Goal: Communication & Community: Answer question/provide support

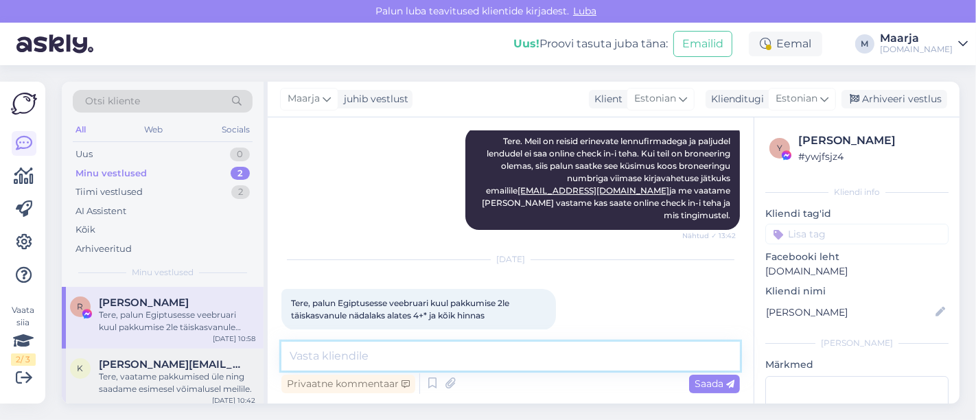
scroll to position [5, 0]
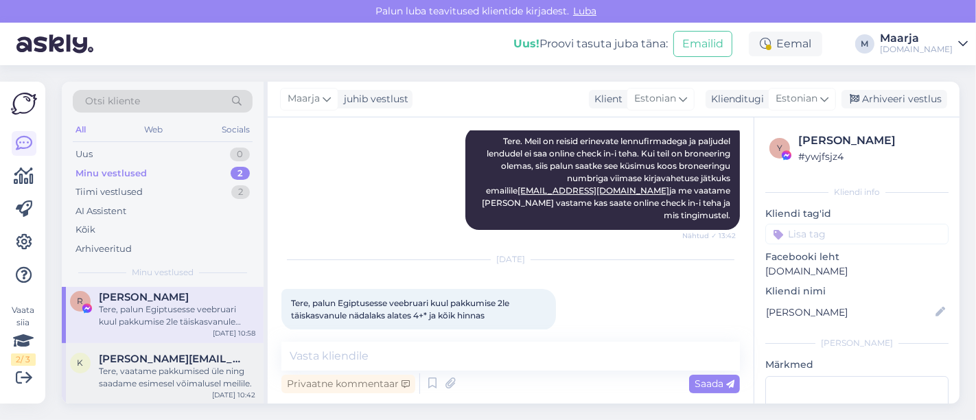
click at [172, 367] on div "Tere, vaatame pakkumised üle ning saadame esimesel võimalusel meilile." at bounding box center [177, 377] width 157 height 25
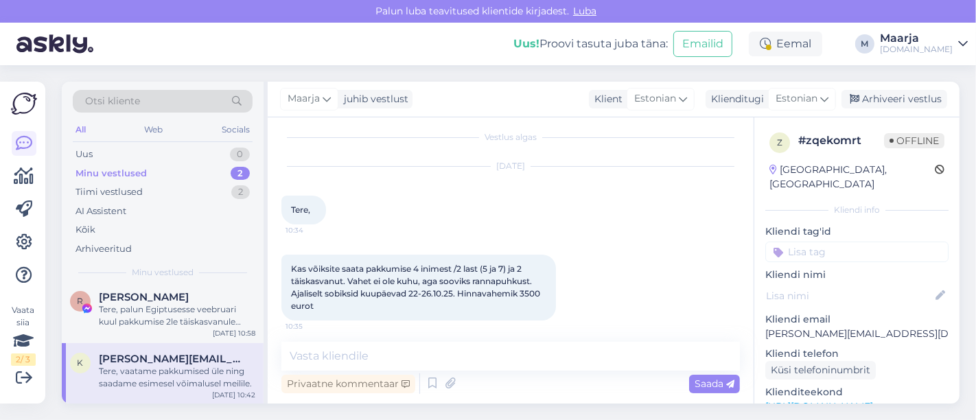
scroll to position [84, 0]
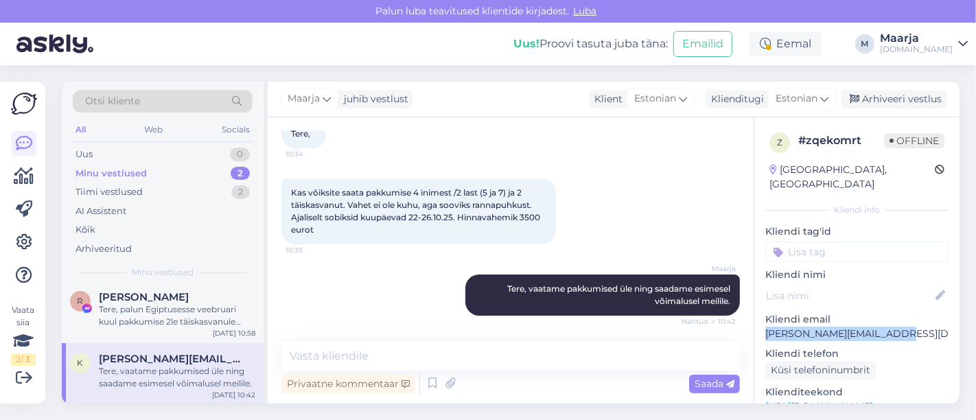
drag, startPoint x: 884, startPoint y: 318, endPoint x: 759, endPoint y: 317, distance: 125.0
click at [486, 317] on div "z # zqekomrt Offline [GEOGRAPHIC_DATA], [GEOGRAPHIC_DATA] Kliendi info Kliendi …" at bounding box center [857, 406] width 205 height 579
copy p "[PERSON_NAME][EMAIL_ADDRESS][DOMAIN_NAME]"
click at [157, 156] on div "Uus 2" at bounding box center [163, 154] width 180 height 19
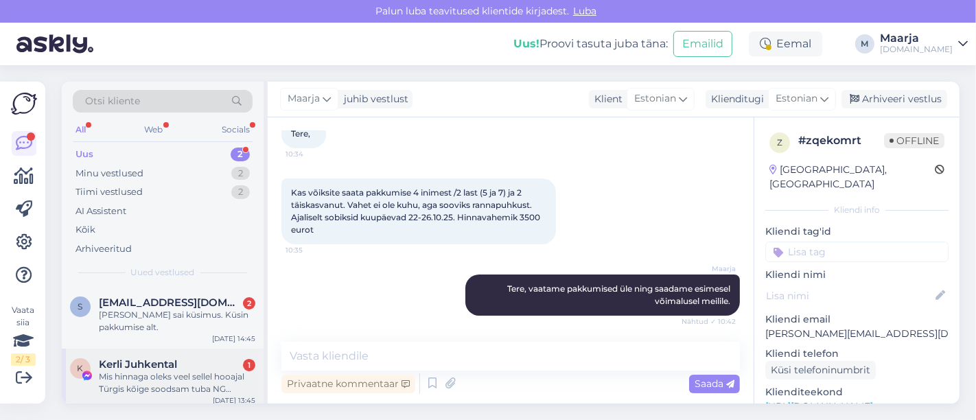
click at [182, 397] on div "K Kerli Juhkental 1 Mis hinnaga oleks veel sellel hooajal Türgis kõige soodsam …" at bounding box center [163, 380] width 202 height 62
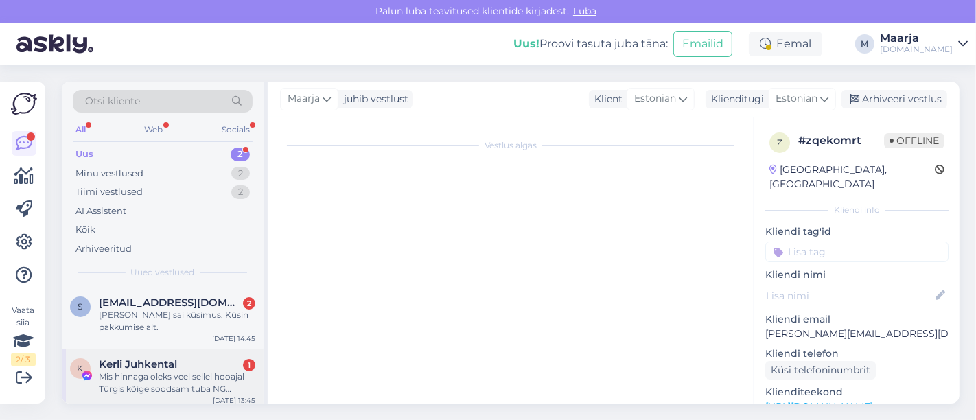
scroll to position [296, 0]
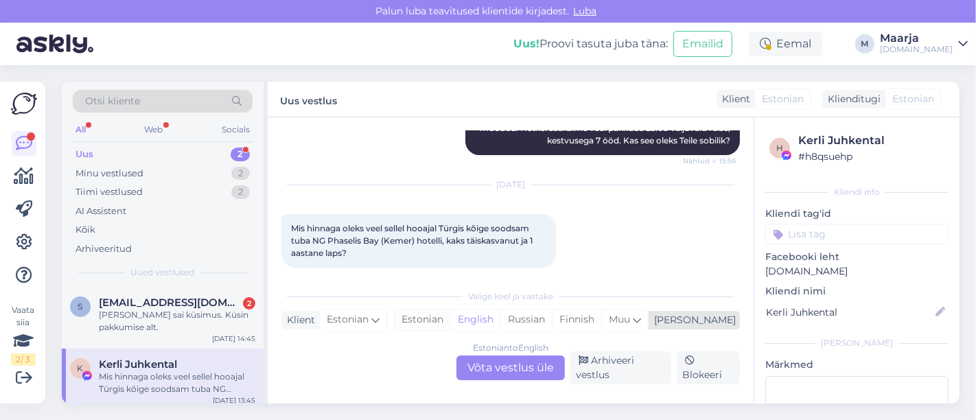
click at [450, 323] on div "Estonian" at bounding box center [423, 320] width 56 height 21
click at [472, 354] on div "Estonian to Estonian" at bounding box center [511, 348] width 82 height 12
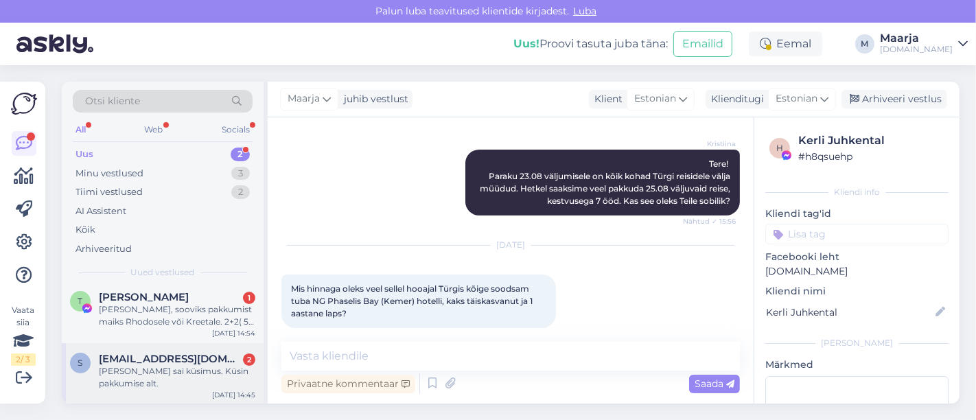
scroll to position [0, 0]
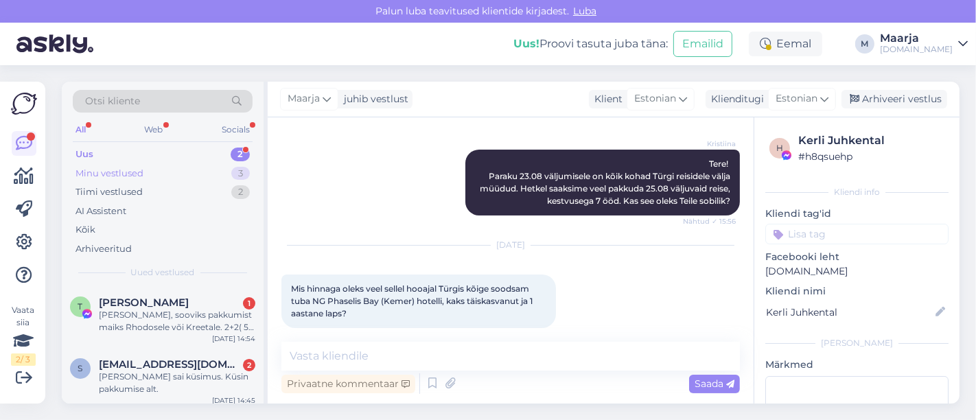
click at [130, 173] on div "Minu vestlused" at bounding box center [110, 174] width 68 height 14
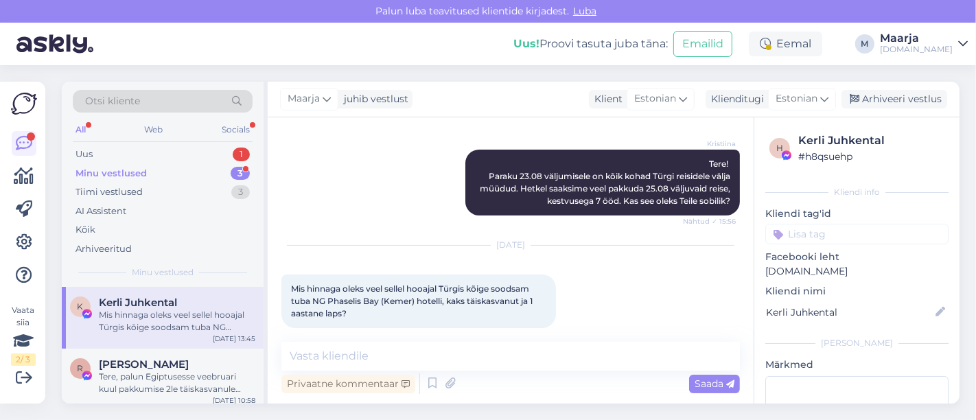
click at [154, 172] on div "Minu vestlused 3" at bounding box center [163, 173] width 180 height 19
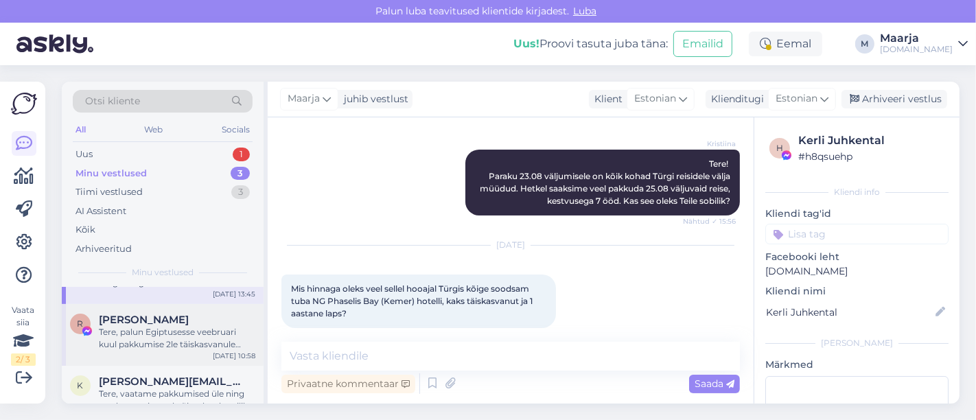
scroll to position [67, 0]
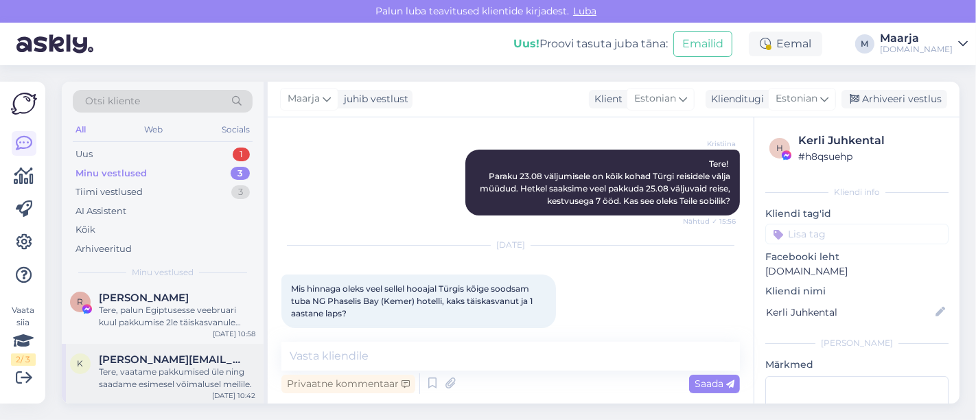
click at [165, 381] on div "Tere, vaatame pakkumised üle ning saadame esimesel võimalusel meilile." at bounding box center [177, 378] width 157 height 25
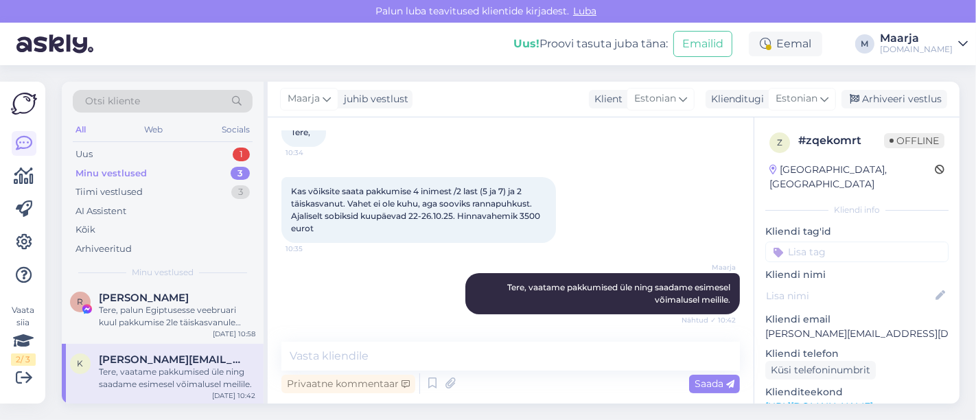
scroll to position [85, 0]
click at [148, 330] on div "R [PERSON_NAME], palun Egiptusesse veebruari kuul pakkumise 2le täiskasvanule n…" at bounding box center [163, 313] width 202 height 62
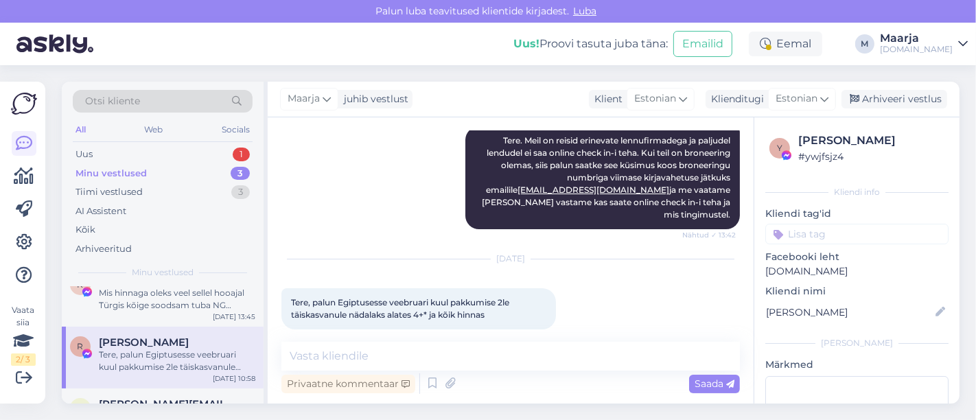
scroll to position [0, 0]
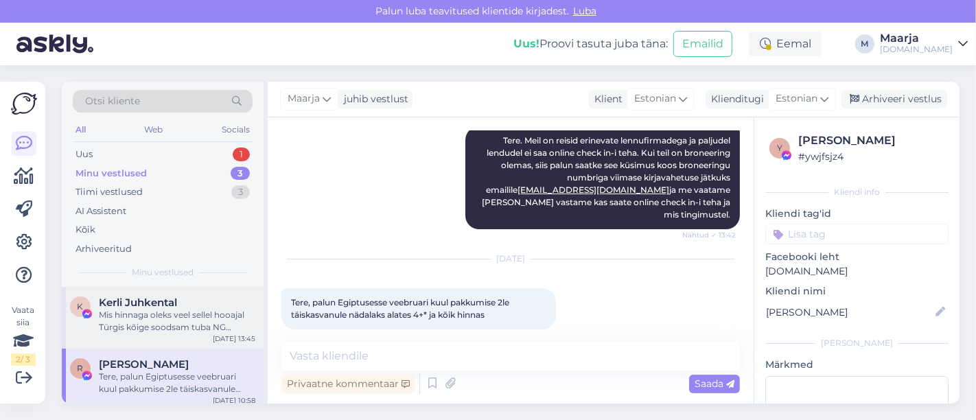
click at [150, 330] on div "Mis hinnaga oleks veel sellel hooajal Türgis kõige soodsam tuba NG Phaselis Bay…" at bounding box center [177, 321] width 157 height 25
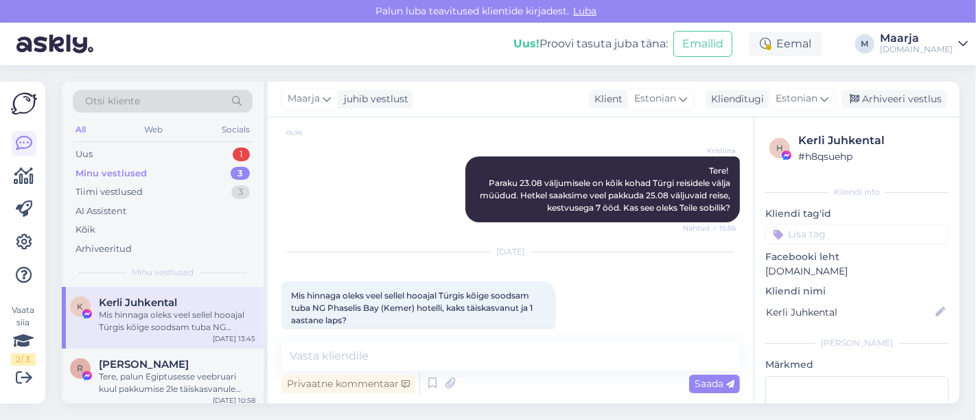
scroll to position [235, 0]
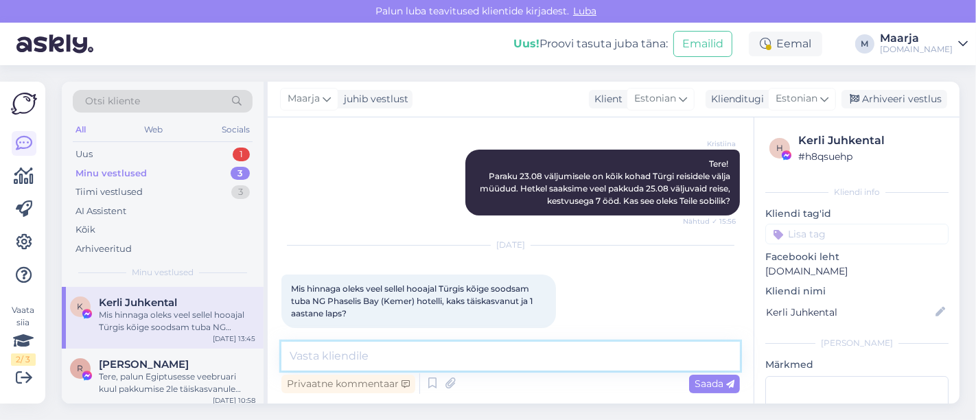
click at [423, 363] on textarea at bounding box center [510, 356] width 459 height 29
click at [351, 352] on textarea "Tere" at bounding box center [510, 356] width 459 height 29
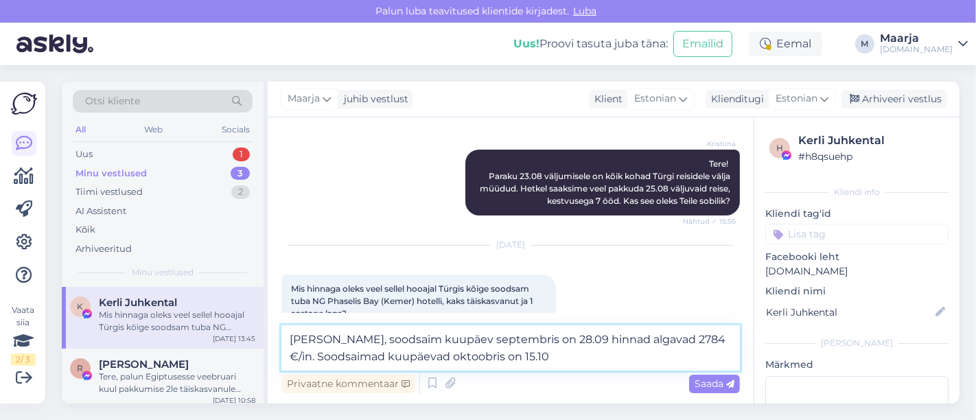
drag, startPoint x: 539, startPoint y: 339, endPoint x: 711, endPoint y: 332, distance: 171.8
click at [486, 332] on textarea "[PERSON_NAME], soodsaim kuupäev septembris on 28.09 hinnad algavad 2784 €/in. S…" at bounding box center [510, 347] width 459 height 45
click at [486, 356] on textarea "[PERSON_NAME], soodsaim kuupäev septembris on 28.09 hinnad algavad 2784 €/in. S…" at bounding box center [510, 347] width 459 height 45
paste textarea "hinnad algavad 2784 €/in."
click at [486, 356] on textarea "[PERSON_NAME], soodsaim kuupäev septembris on 28.09 hinnad algavad 2784 €/in. S…" at bounding box center [510, 347] width 459 height 45
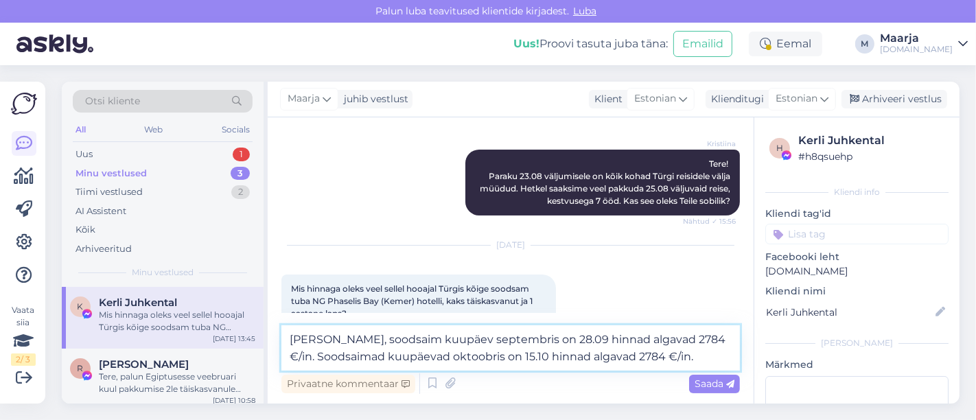
drag, startPoint x: 635, startPoint y: 359, endPoint x: 619, endPoint y: 359, distance: 15.8
click at [486, 359] on textarea "[PERSON_NAME], soodsaim kuupäev septembris on 28.09 hinnad algavad 2784 €/in. S…" at bounding box center [510, 347] width 459 height 45
click at [486, 361] on textarea "[PERSON_NAME], soodsaim kuupäev septembris on 28.09 hinnad algavad 2784 €/in. S…" at bounding box center [510, 347] width 459 height 45
paste textarea "hinnad algavad 2784 €/in."
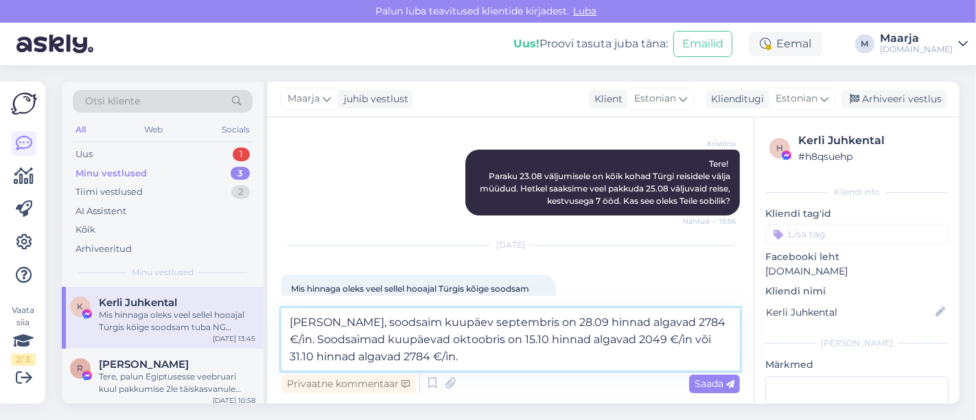
drag, startPoint x: 400, startPoint y: 360, endPoint x: 378, endPoint y: 359, distance: 22.7
click at [378, 359] on textarea "[PERSON_NAME], soodsaim kuupäev septembris on 28.09 hinnad algavad 2784 €/in. S…" at bounding box center [510, 339] width 459 height 62
click at [450, 349] on textarea "[PERSON_NAME], soodsaim kuupäev septembris on 28.09 hinnad algavad 2784 €/in. S…" at bounding box center [510, 339] width 459 height 62
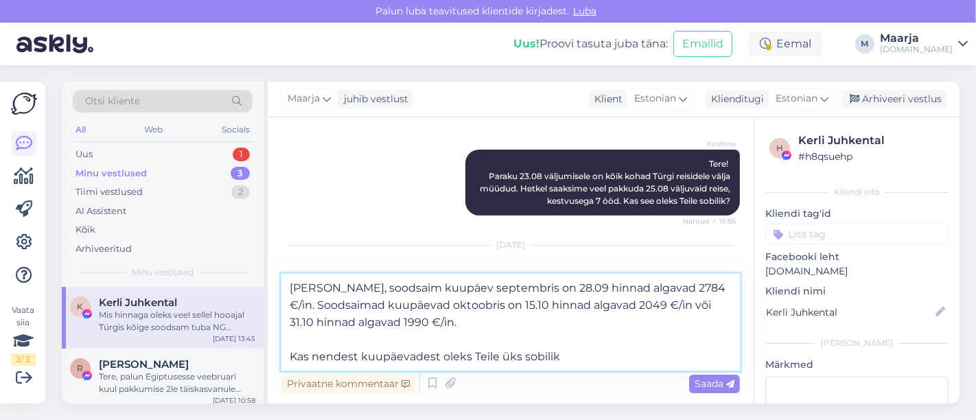
type textarea "[PERSON_NAME], soodsaim kuupäev septembris on 28.09 hinnad algavad 2784 €/in. S…"
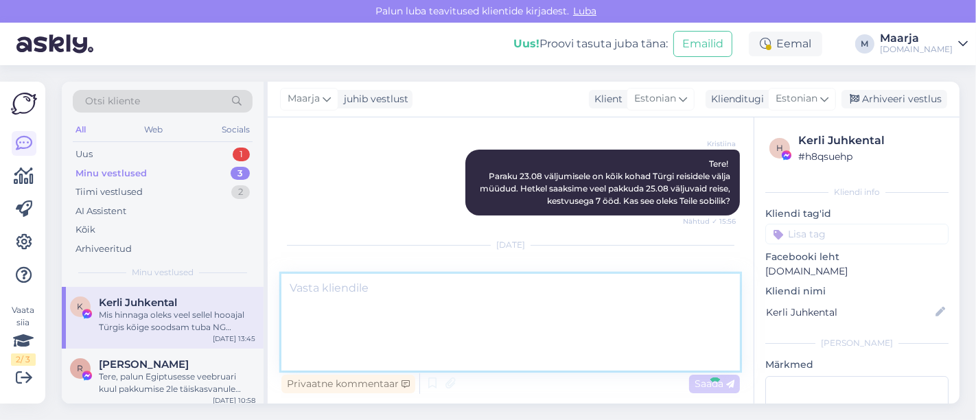
scroll to position [345, 0]
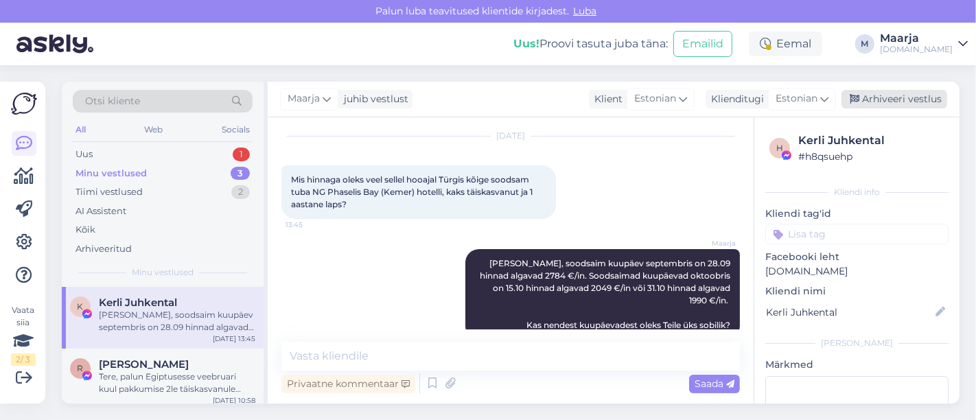
click at [486, 100] on div "Arhiveeri vestlus" at bounding box center [895, 99] width 106 height 19
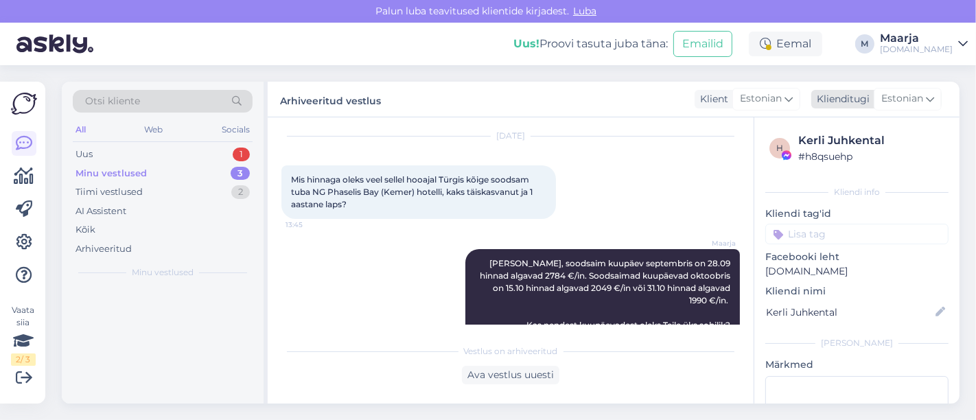
scroll to position [349, 0]
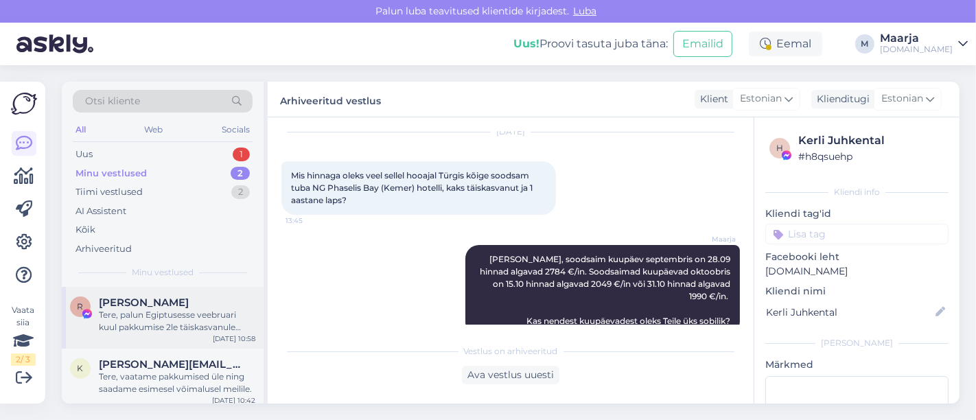
click at [157, 305] on span "[PERSON_NAME]" at bounding box center [144, 303] width 90 height 12
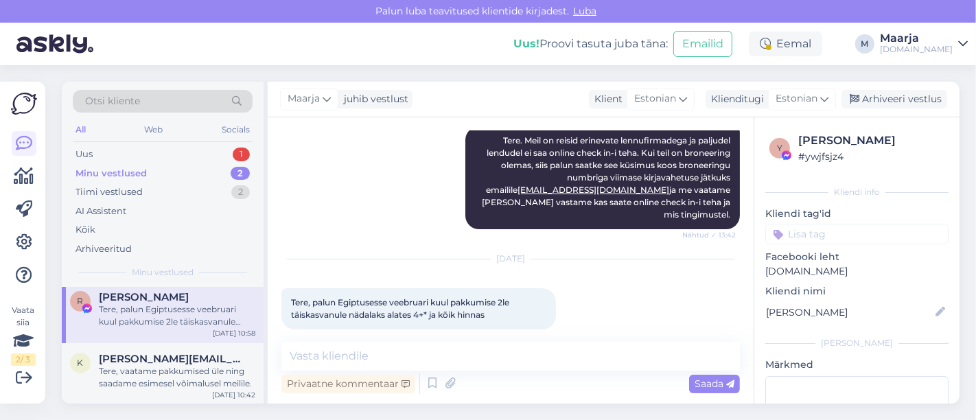
scroll to position [0, 0]
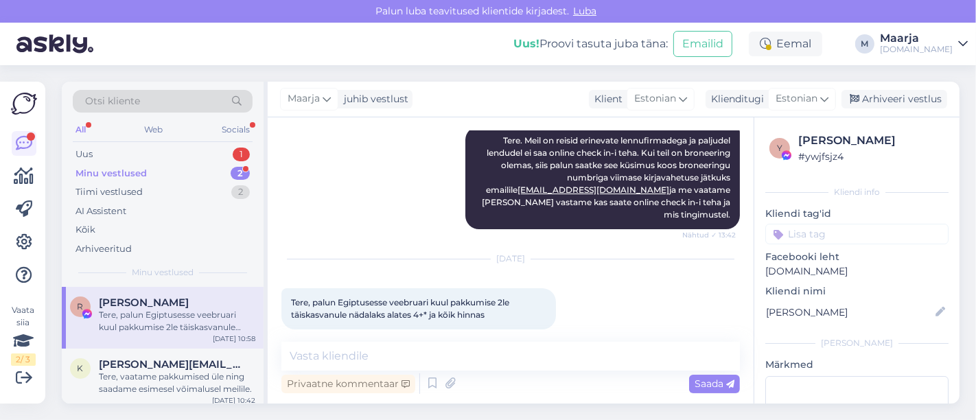
click at [119, 169] on div "Minu vestlused" at bounding box center [111, 174] width 71 height 14
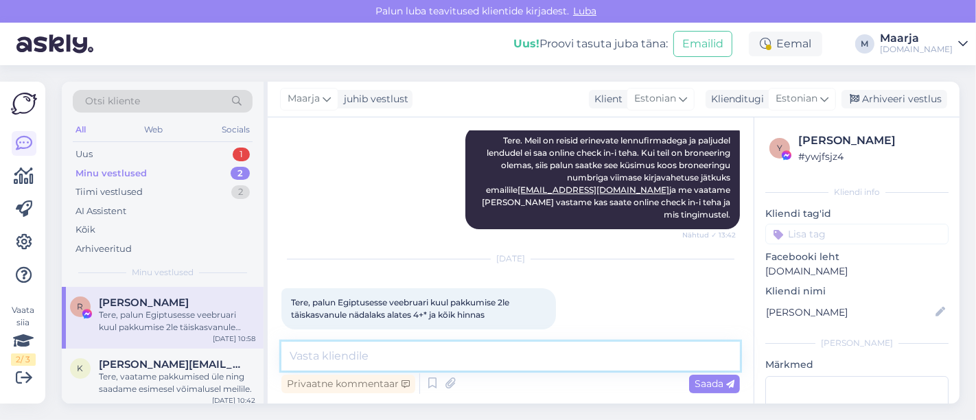
click at [401, 356] on textarea at bounding box center [510, 356] width 459 height 29
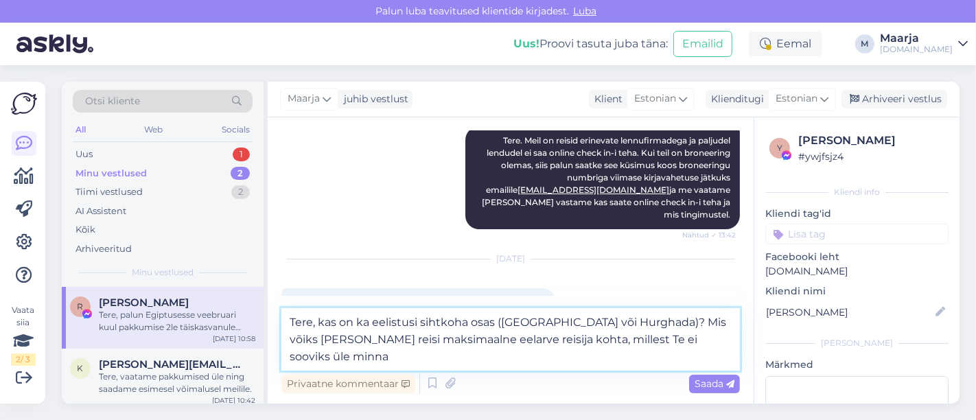
type textarea "Tere, kas on ka eelistusi sihtkoha osas ([GEOGRAPHIC_DATA] või Hurghada)? Mis v…"
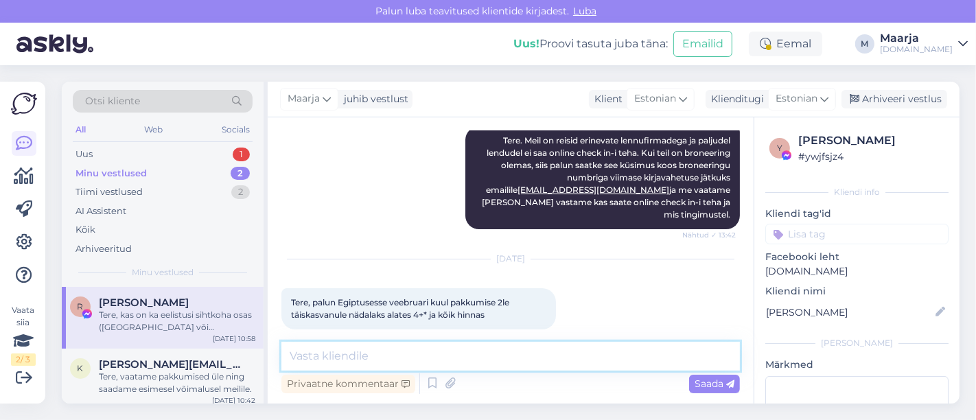
scroll to position [4286, 0]
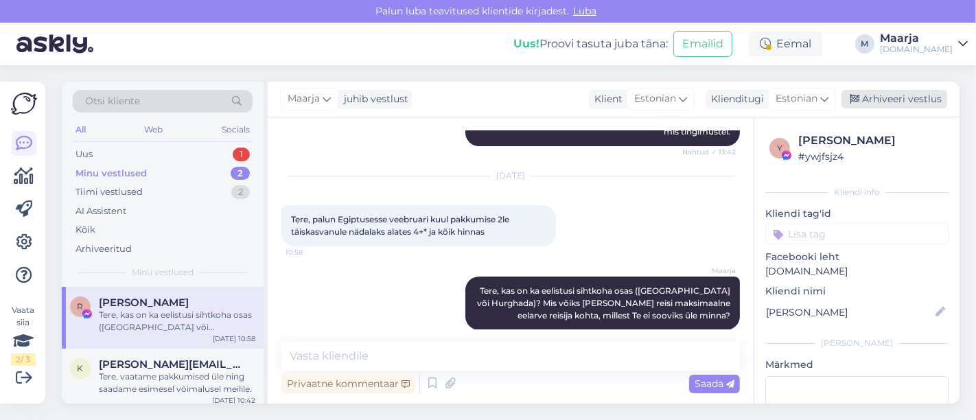
click at [486, 97] on div "Arhiveeri vestlus" at bounding box center [895, 99] width 106 height 19
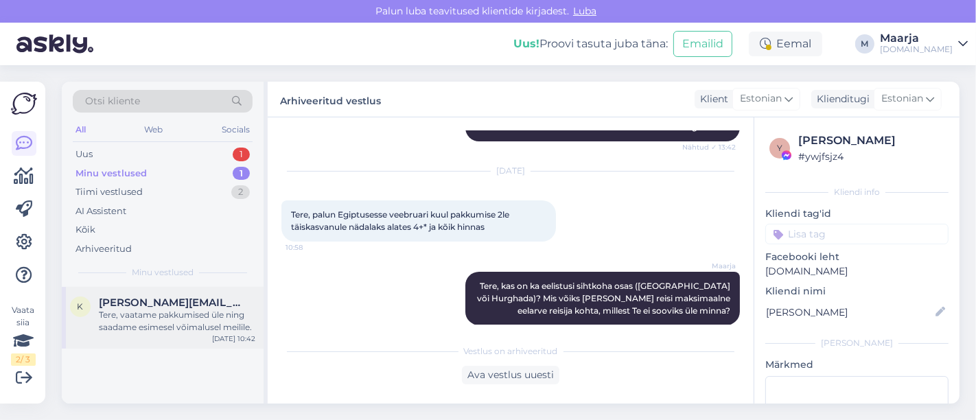
click at [172, 307] on span "[PERSON_NAME][EMAIL_ADDRESS][DOMAIN_NAME]" at bounding box center [170, 303] width 143 height 12
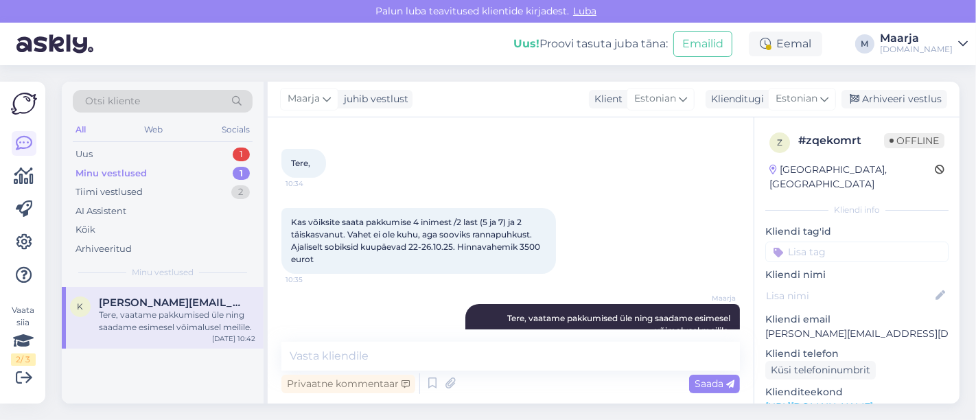
scroll to position [9, 0]
